Goal: Find specific page/section: Find specific page/section

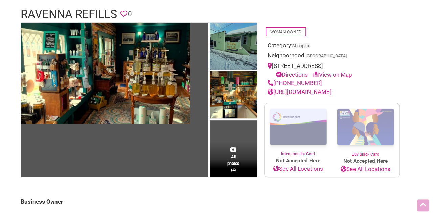
scroll to position [48, 0]
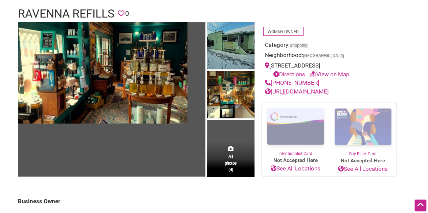
click at [236, 152] on div "All photos (4)" at bounding box center [230, 160] width 47 height 36
click at [231, 169] on span "All photos (4)" at bounding box center [231, 163] width 12 height 19
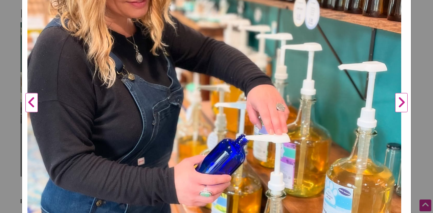
scroll to position [245, 0]
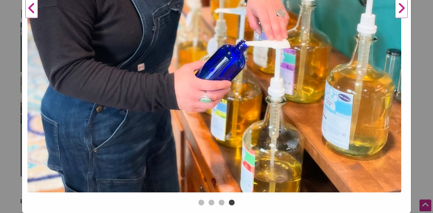
click at [397, 8] on button "Next" at bounding box center [401, 8] width 19 height 379
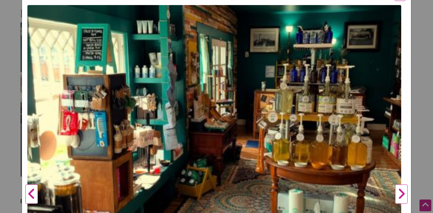
scroll to position [58, 0]
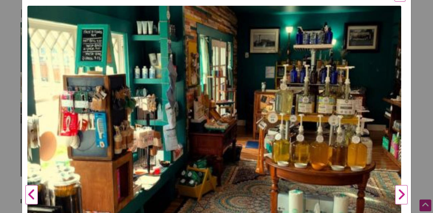
click at [394, 195] on button "Next" at bounding box center [401, 195] width 19 height 379
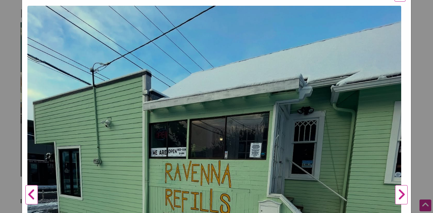
click at [394, 195] on button "Next" at bounding box center [401, 195] width 19 height 379
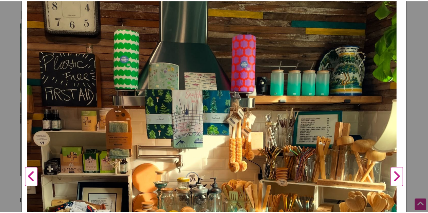
scroll to position [22, 0]
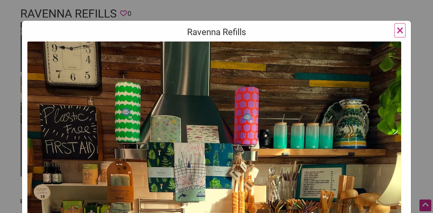
click at [397, 32] on span "×" at bounding box center [399, 30] width 7 height 16
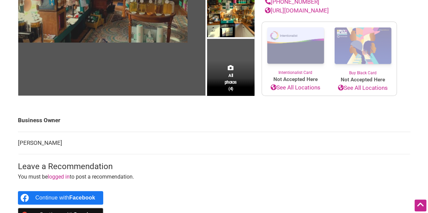
scroll to position [0, 0]
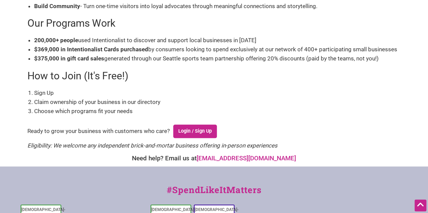
scroll to position [167, 0]
